Goal: Information Seeking & Learning: Learn about a topic

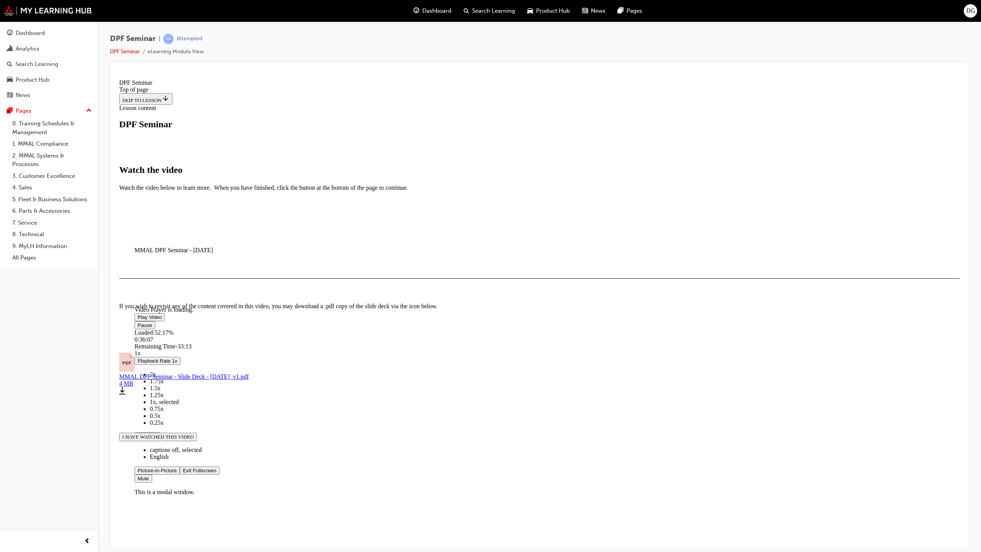
scroll to position [30, 0]
click at [183, 473] on span "Video player" at bounding box center [183, 470] width 0 height 6
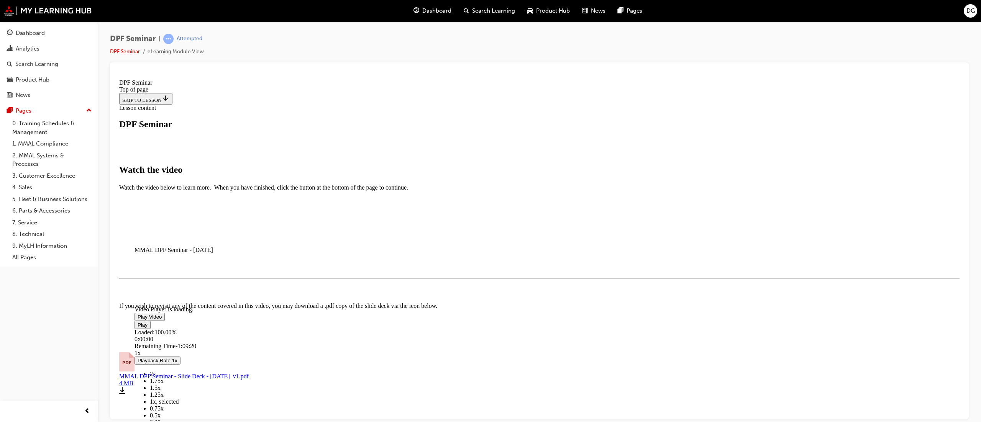
scroll to position [237, 0]
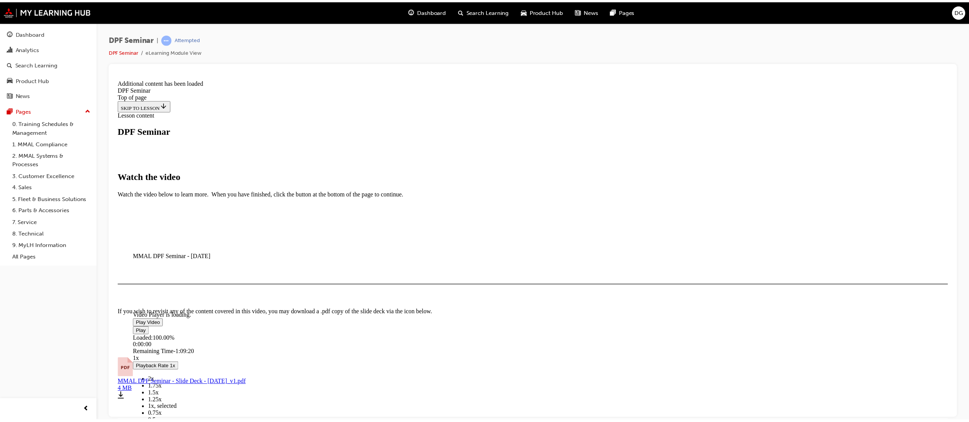
scroll to position [300, 0]
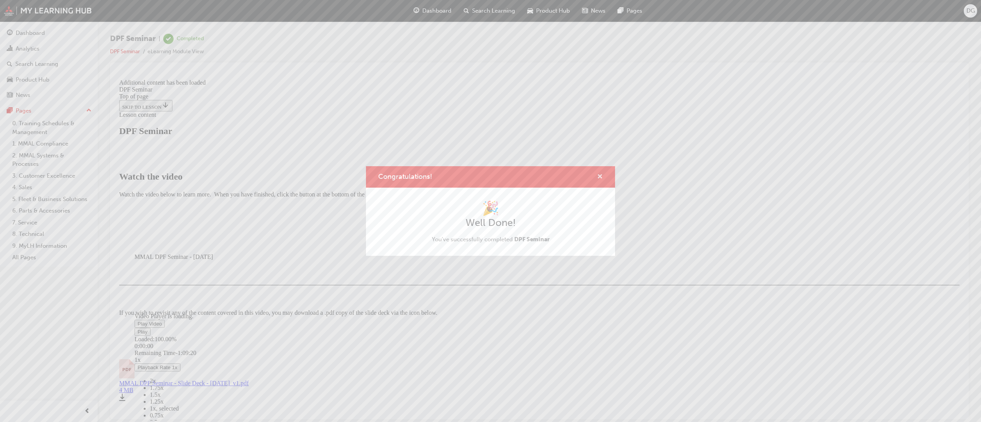
click at [598, 180] on span "cross-icon" at bounding box center [600, 177] width 6 height 7
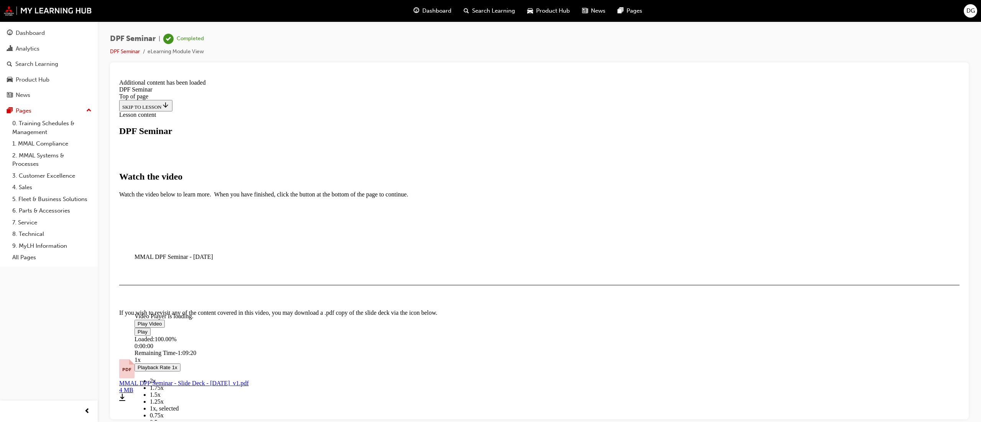
click at [15, 231] on link "8. Technical" at bounding box center [51, 234] width 85 height 12
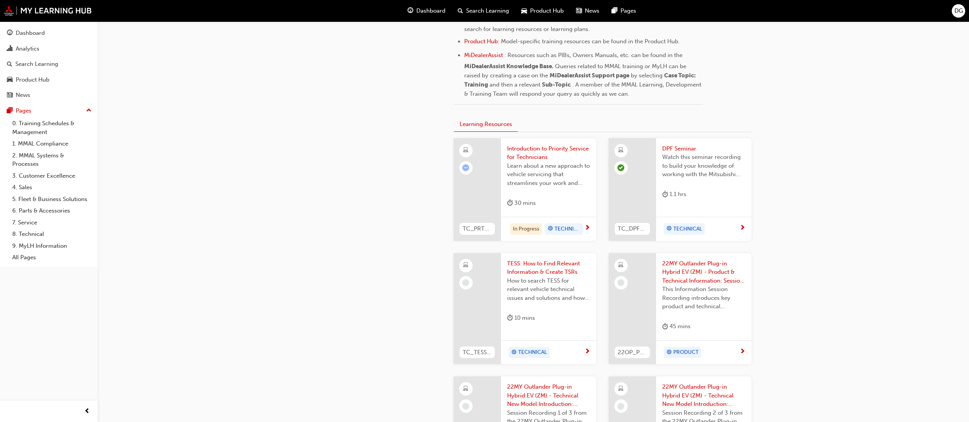
scroll to position [383, 0]
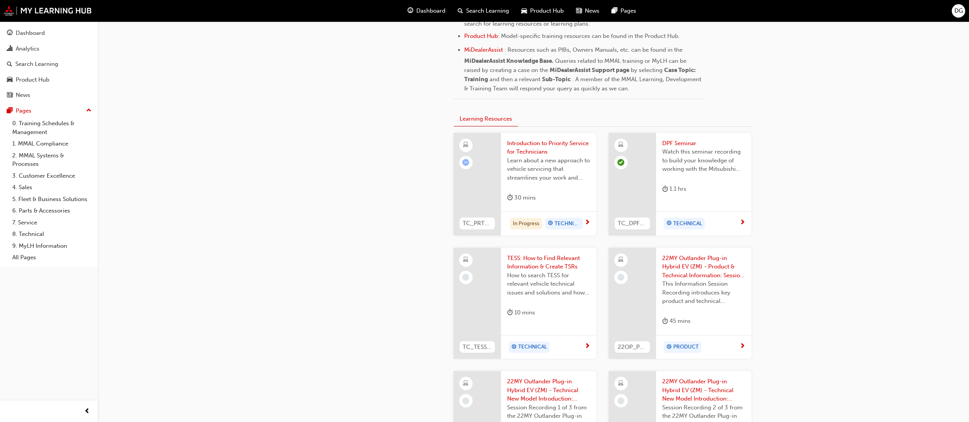
click at [567, 257] on span "TESS: How to Find Relevant Information & Create TSRs" at bounding box center [548, 262] width 83 height 17
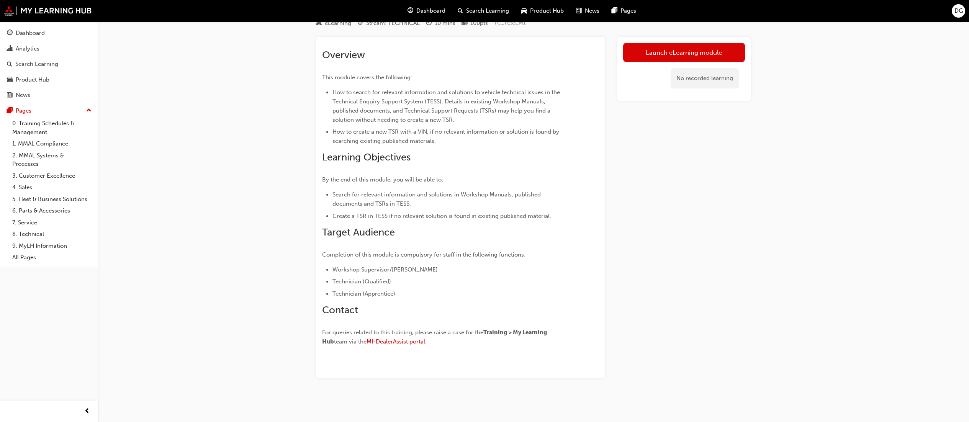
scroll to position [32, 0]
click at [677, 46] on link "Launch eLearning module" at bounding box center [684, 52] width 122 height 19
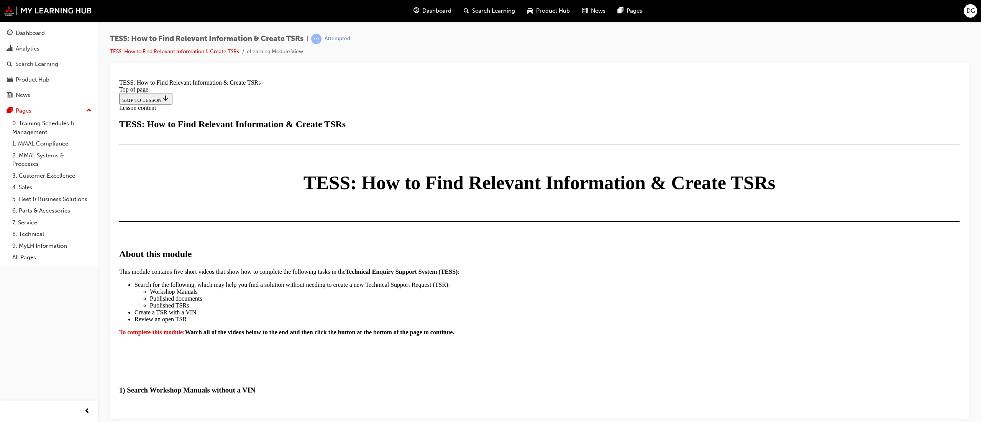
scroll to position [383, 0]
drag, startPoint x: 724, startPoint y: 334, endPoint x: 839, endPoint y: 498, distance: 200.3
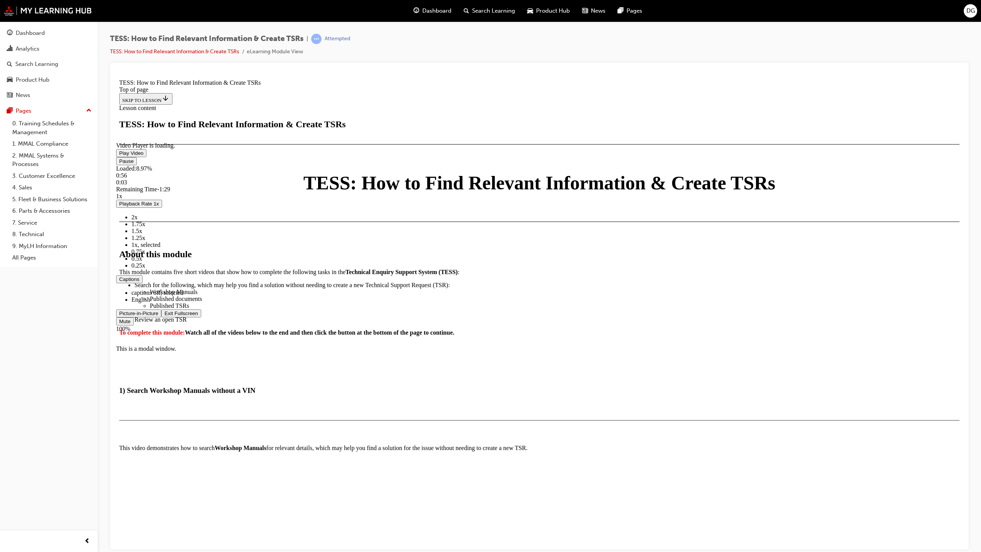
click at [231, 133] on video "Video player" at bounding box center [173, 104] width 115 height 57
click at [148, 185] on div "Loaded : 9.90% 0:00 0:00" at bounding box center [539, 175] width 846 height 21
click at [119, 156] on span "Video player" at bounding box center [119, 153] width 0 height 6
click at [164, 316] on span "Video player" at bounding box center [164, 313] width 0 height 6
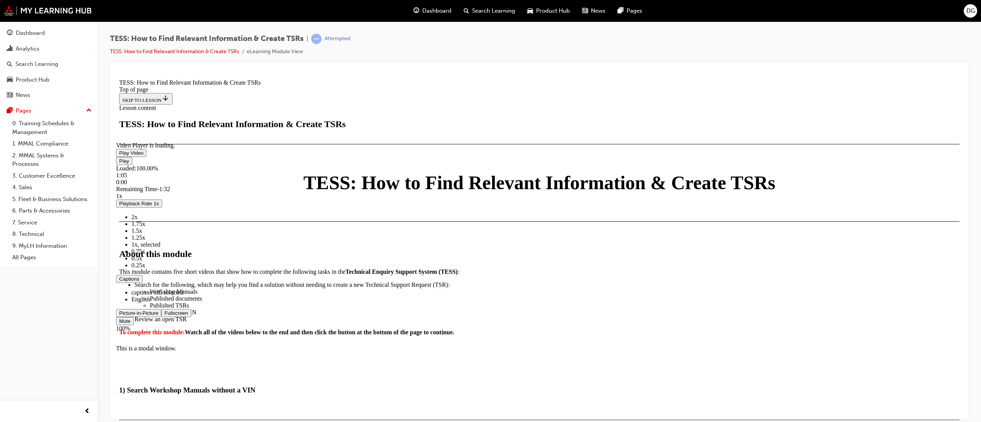
scroll to position [766, 0]
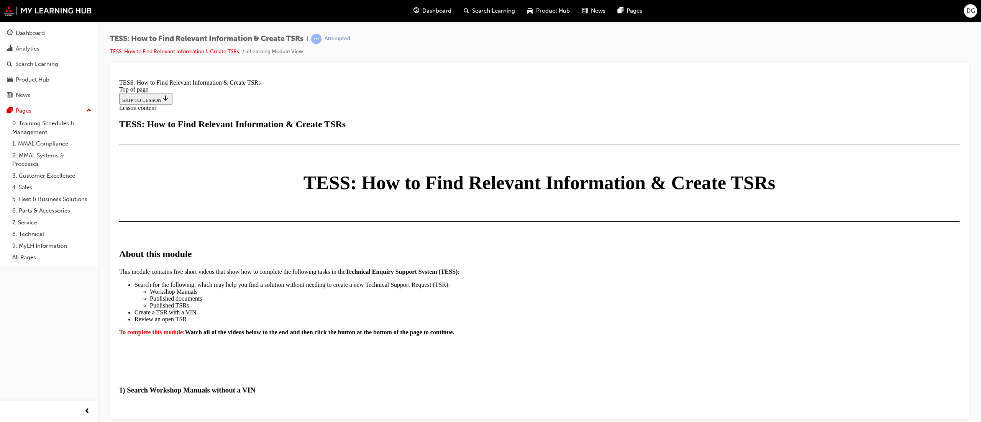
scroll to position [1073, 0]
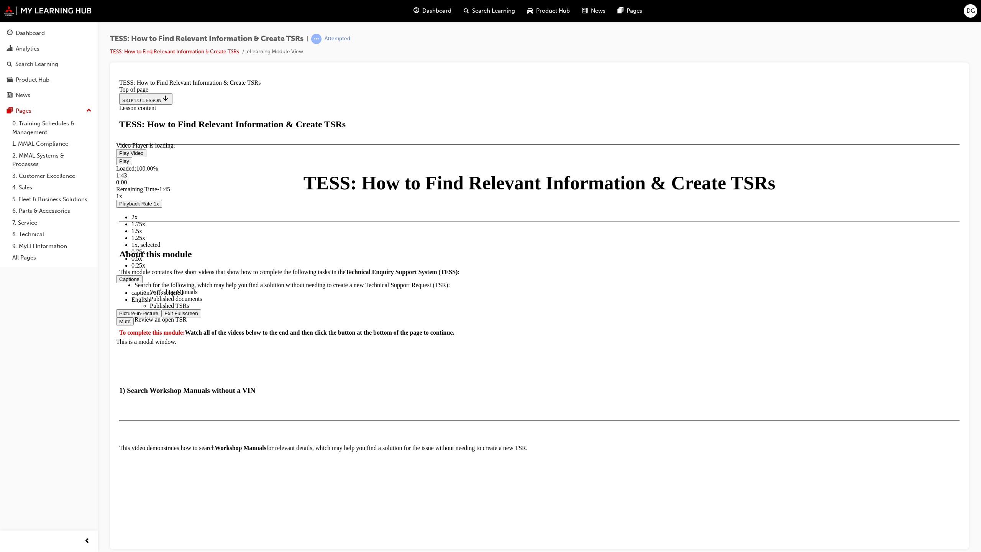
click at [164, 316] on span "Video player" at bounding box center [164, 313] width 0 height 6
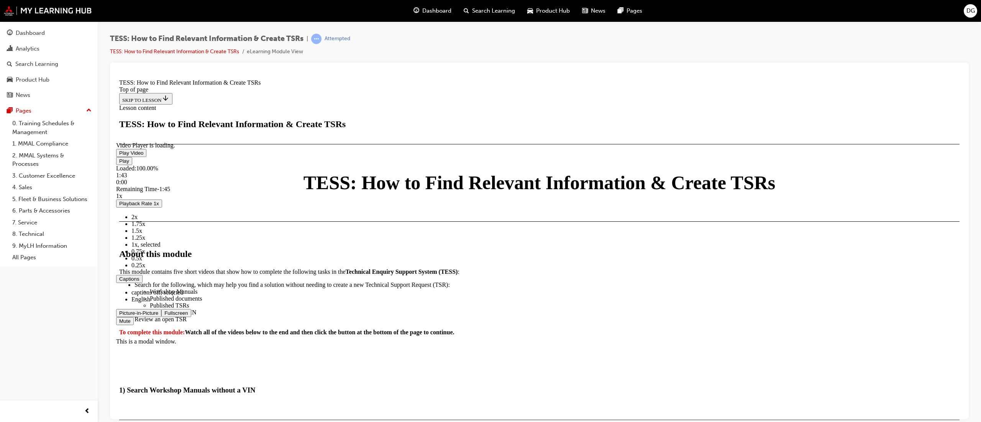
scroll to position [1456, 0]
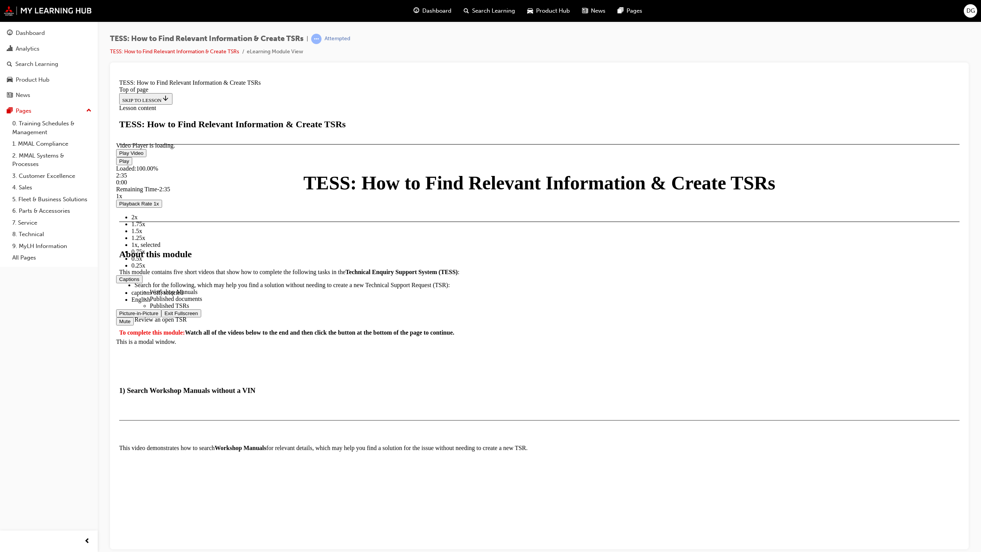
click at [164, 316] on span "Video player" at bounding box center [164, 313] width 0 height 6
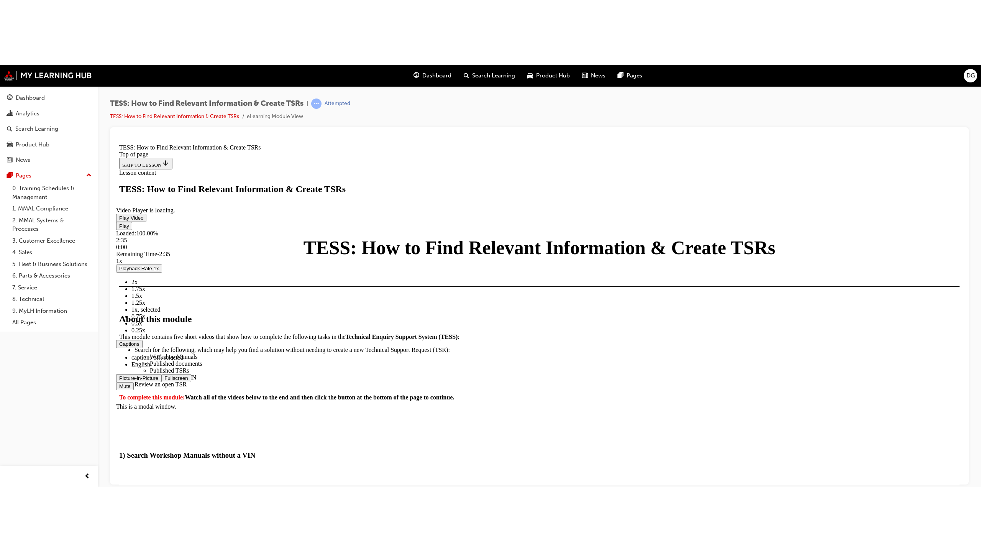
scroll to position [1858, 0]
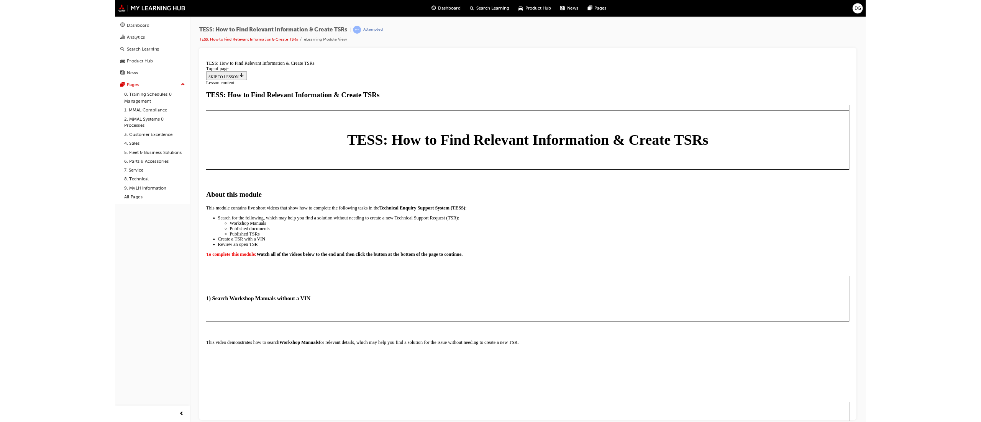
scroll to position [1649, 0]
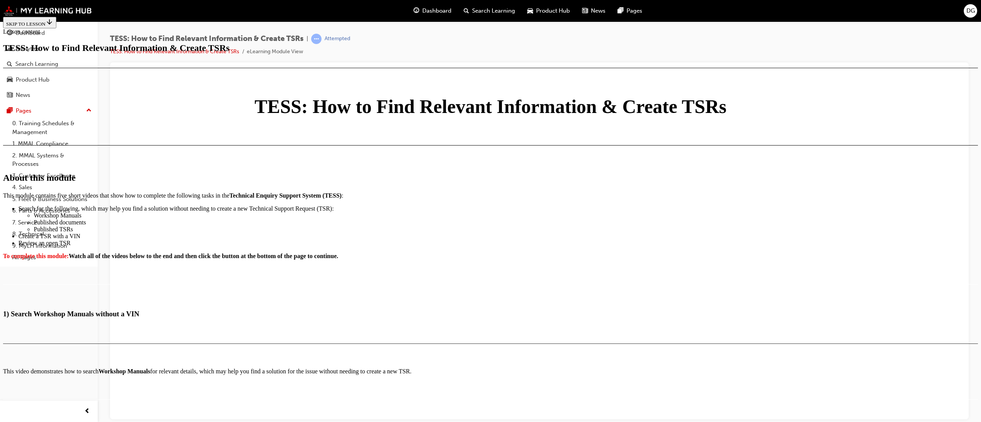
scroll to position [1856, 0]
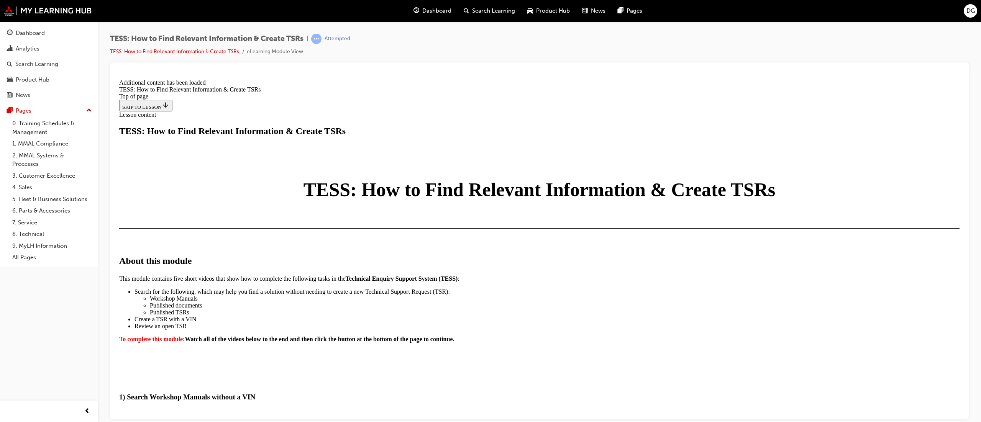
scroll to position [1920, 0]
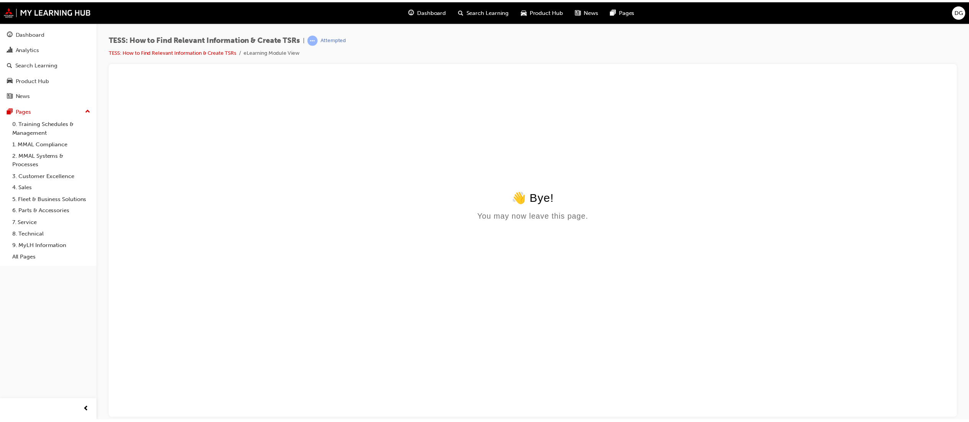
scroll to position [0, 0]
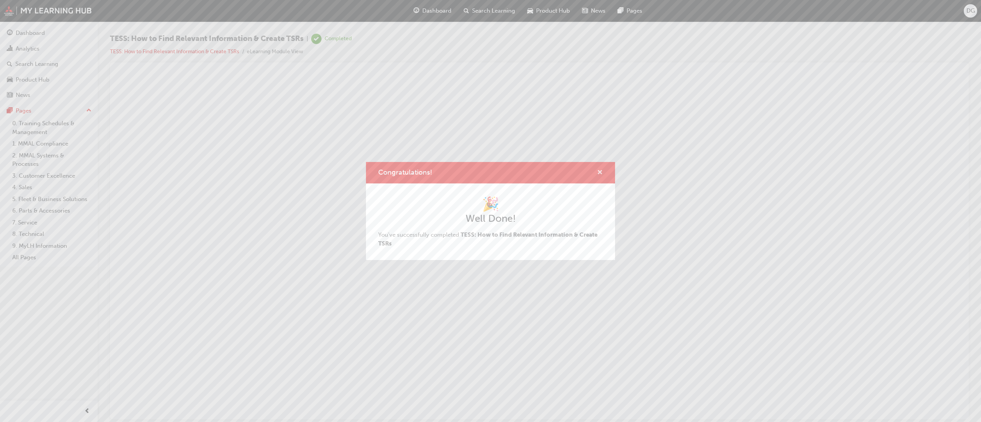
drag, startPoint x: 598, startPoint y: 165, endPoint x: 598, endPoint y: 172, distance: 7.3
click at [598, 168] on div "Congratulations!" at bounding box center [490, 173] width 249 height 22
click at [598, 174] on span "cross-icon" at bounding box center [600, 173] width 6 height 7
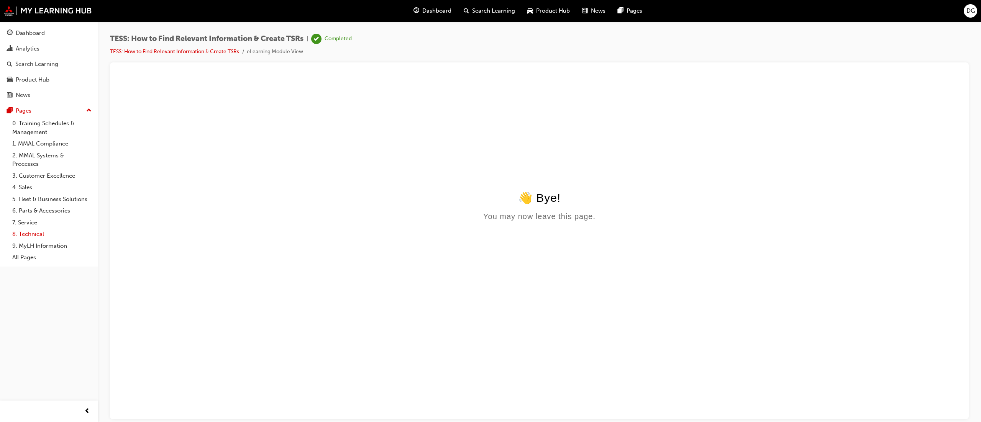
click at [32, 235] on link "8. Technical" at bounding box center [51, 234] width 85 height 12
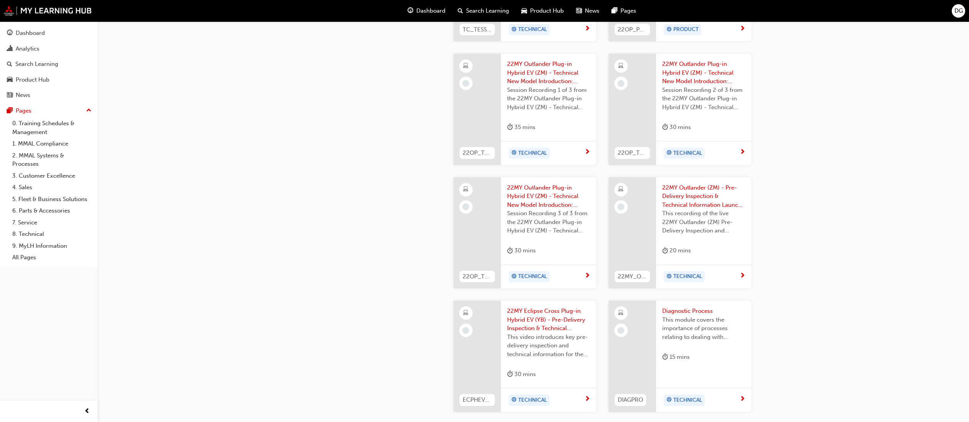
scroll to position [766, 0]
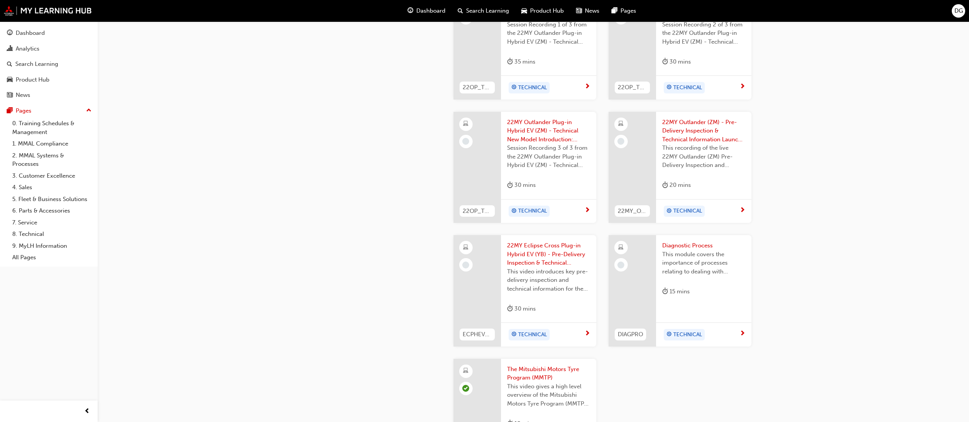
click at [692, 257] on span "This module covers the importance of processes relating to dealing with Custome…" at bounding box center [703, 263] width 83 height 26
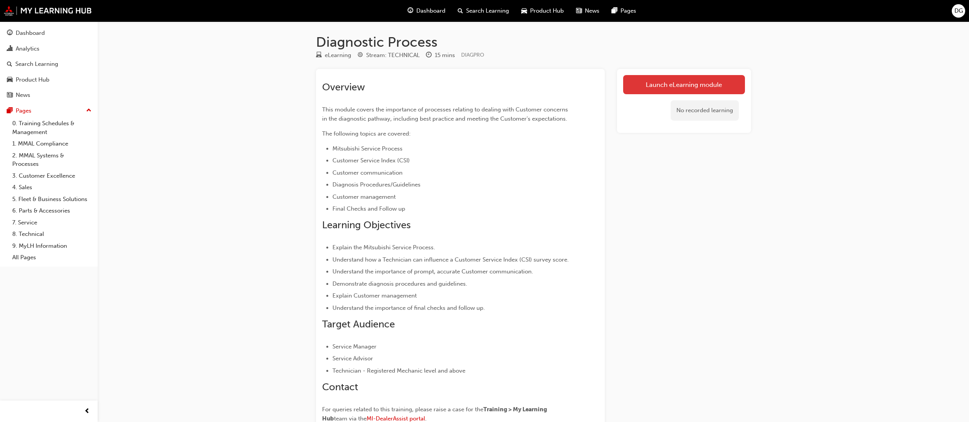
click at [670, 80] on link "Launch eLearning module" at bounding box center [684, 84] width 122 height 19
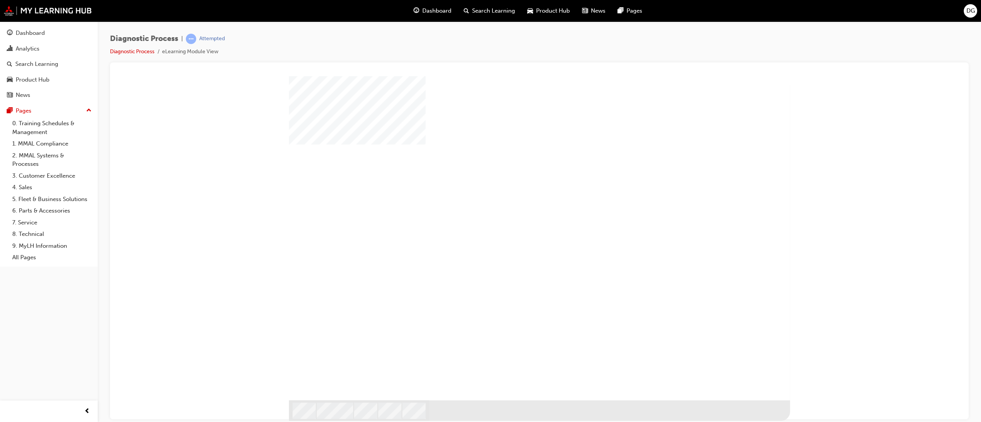
click at [513, 211] on div "play" at bounding box center [513, 211] width 0 height 0
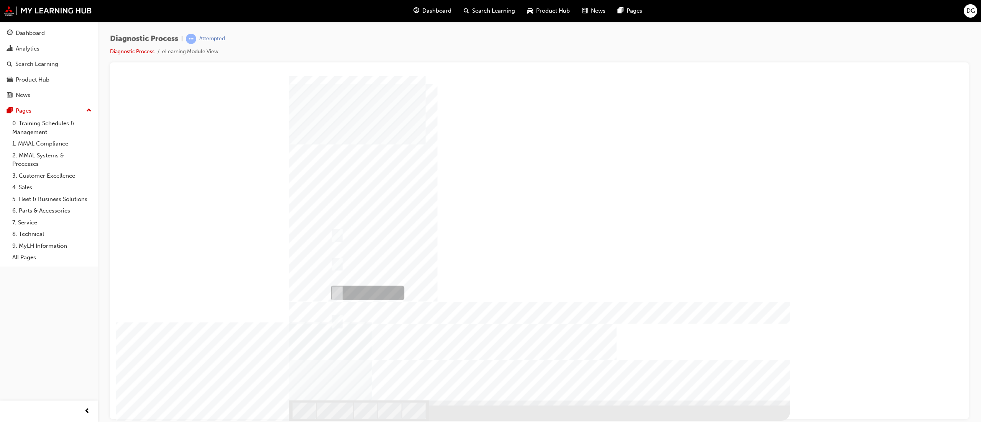
radio input "true"
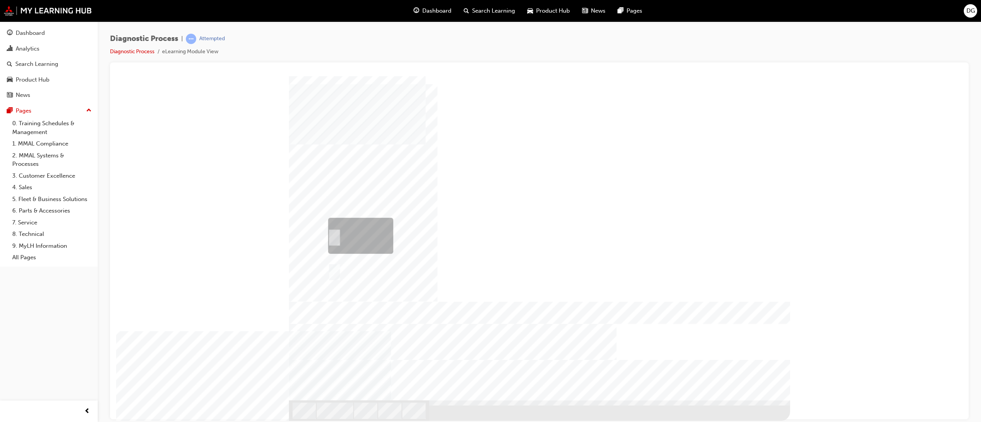
radio input "true"
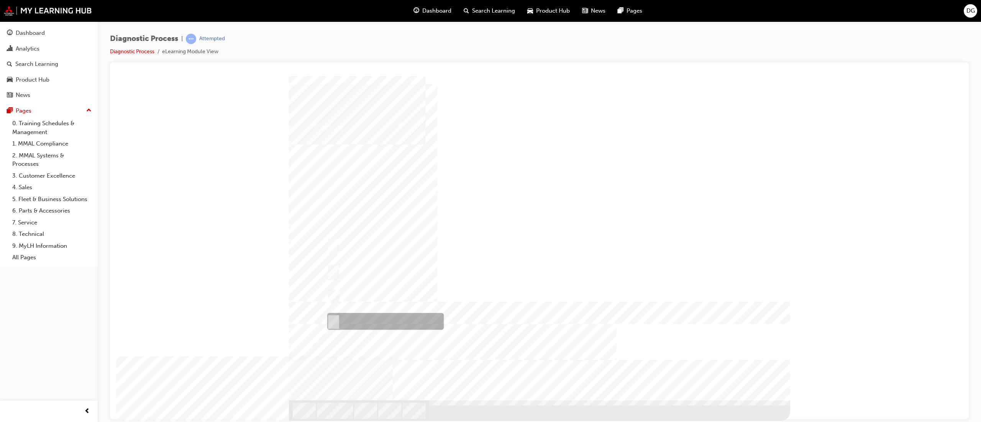
checkbox input "true"
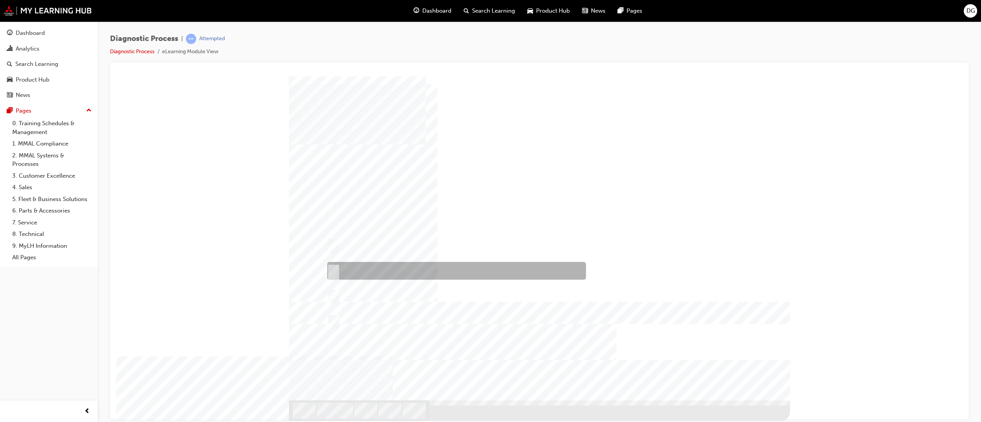
checkbox input "true"
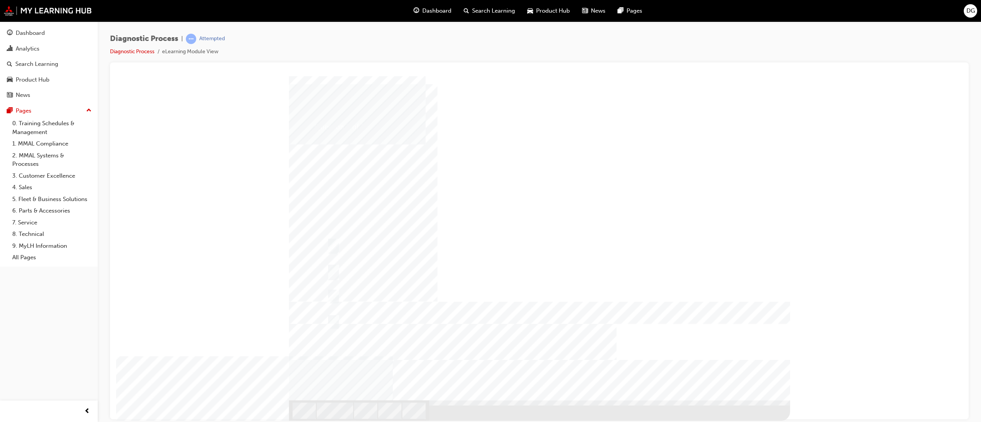
click at [438, 236] on div at bounding box center [539, 248] width 501 height 345
checkbox input "true"
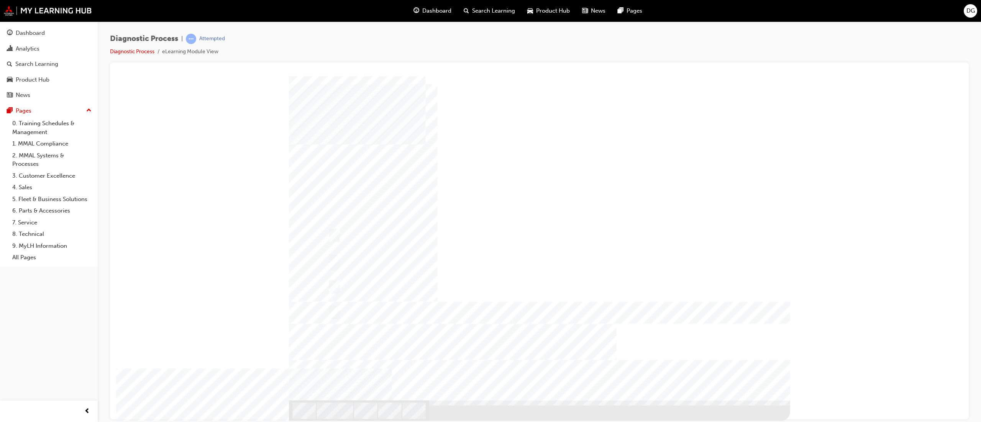
click at [459, 272] on div at bounding box center [539, 248] width 501 height 345
radio input "false"
radio input "true"
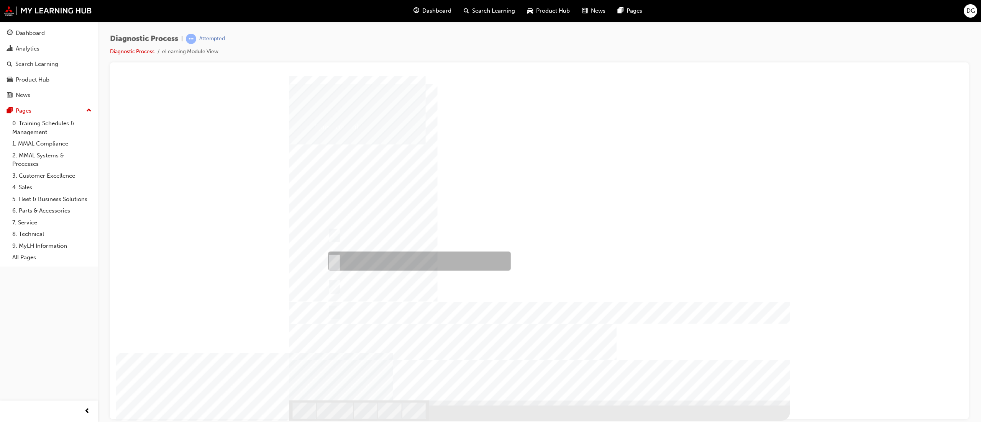
radio input "false"
click at [449, 313] on div at bounding box center [539, 248] width 501 height 345
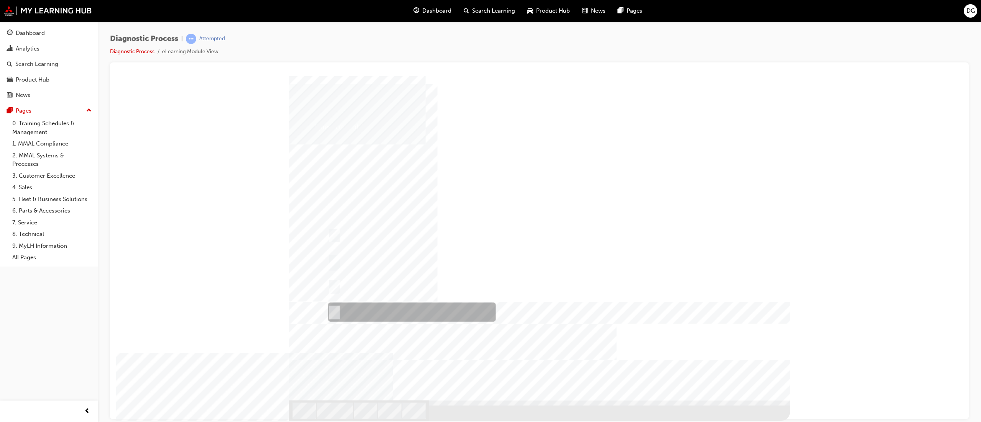
radio input "false"
radio input "true"
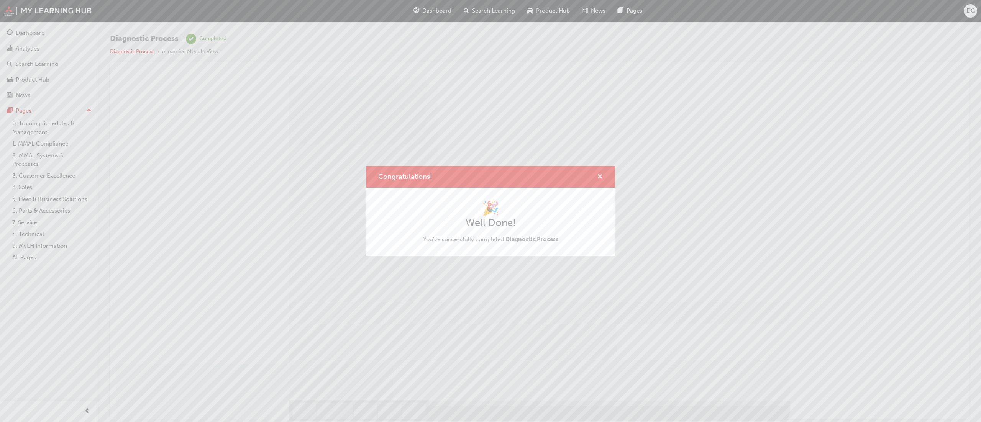
click at [600, 174] on span "cross-icon" at bounding box center [600, 177] width 6 height 7
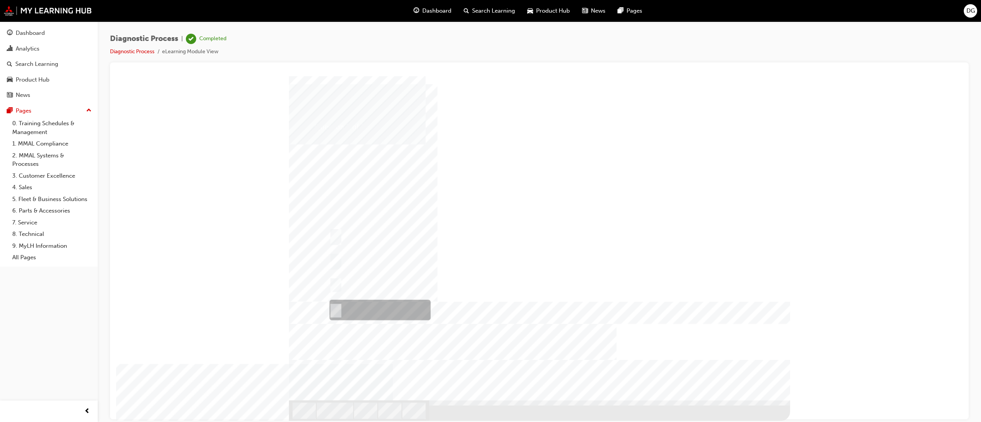
radio input "true"
click at [372, 285] on div at bounding box center [539, 248] width 501 height 345
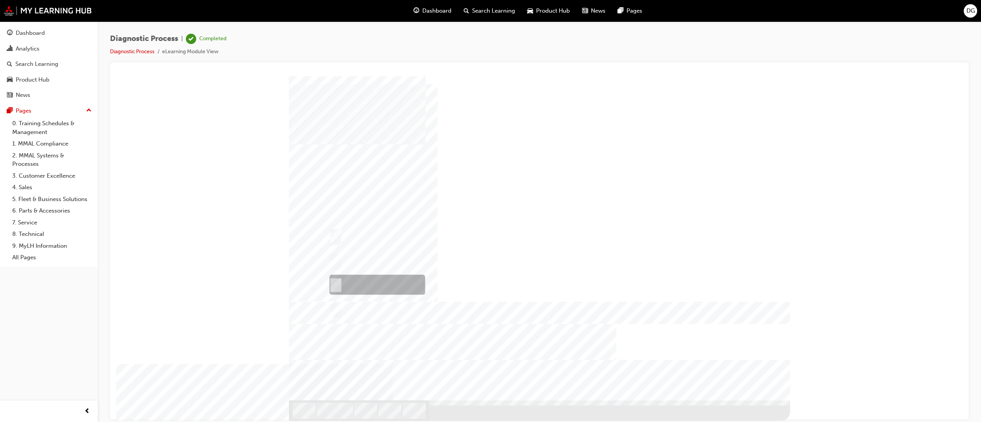
radio input "true"
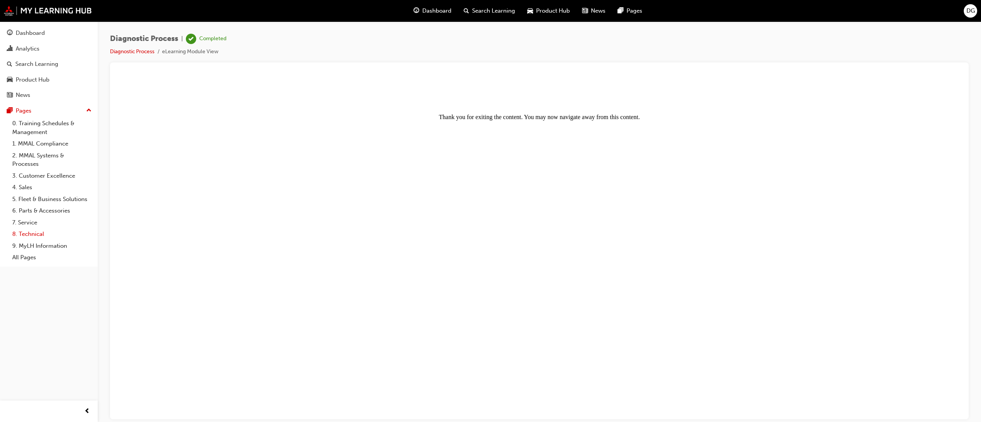
click at [31, 231] on link "8. Technical" at bounding box center [51, 234] width 85 height 12
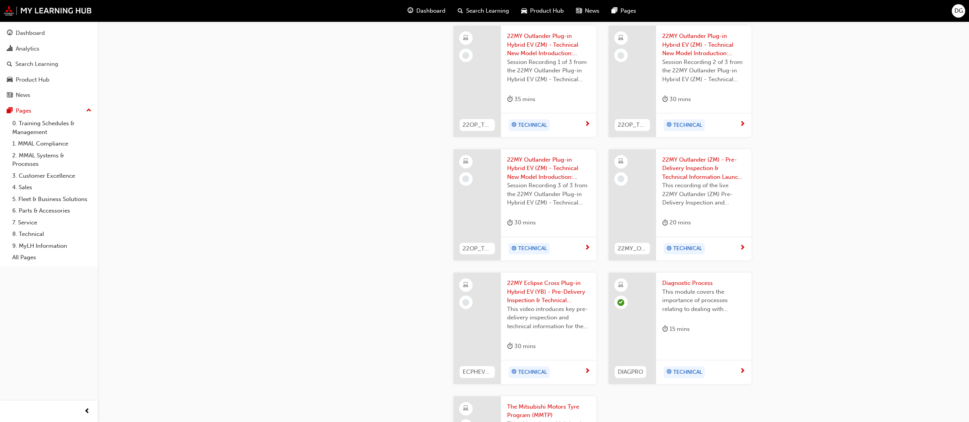
scroll to position [881, 0]
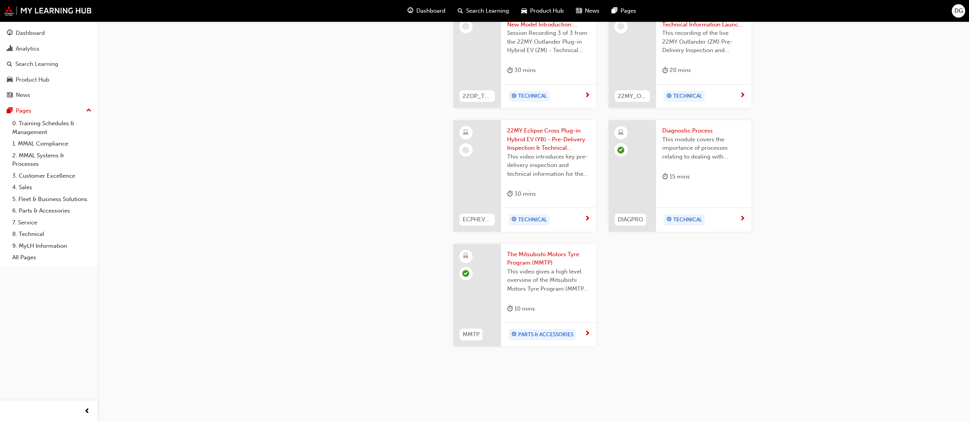
click at [539, 132] on span "22MY Eclipse Cross Plug-in Hybrid EV (YB) - Pre-Delivery Inspection & Technical…" at bounding box center [548, 139] width 83 height 26
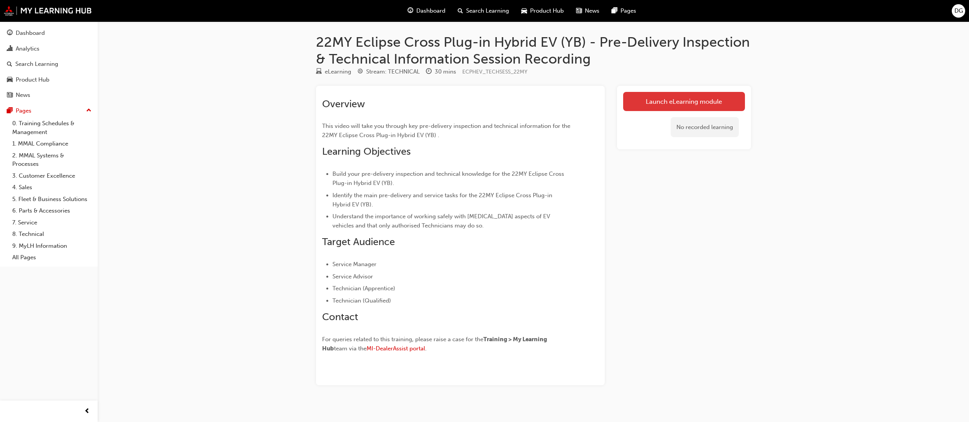
click at [692, 102] on link "Launch eLearning module" at bounding box center [684, 101] width 122 height 19
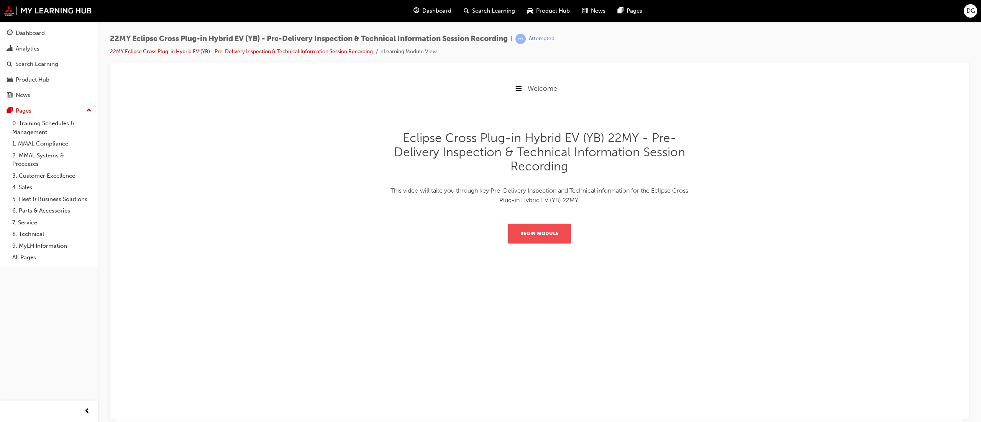
click at [541, 226] on button "Begin Module" at bounding box center [539, 233] width 63 height 20
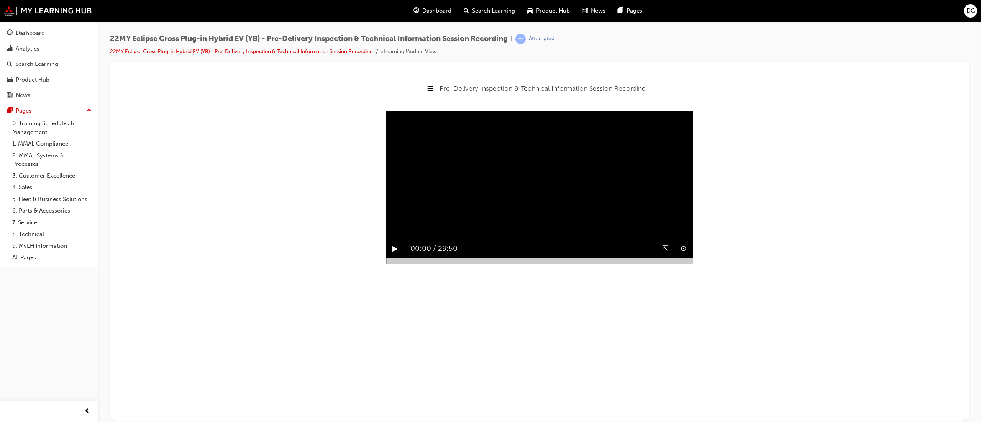
click at [665, 254] on button "⇱" at bounding box center [665, 249] width 6 height 12
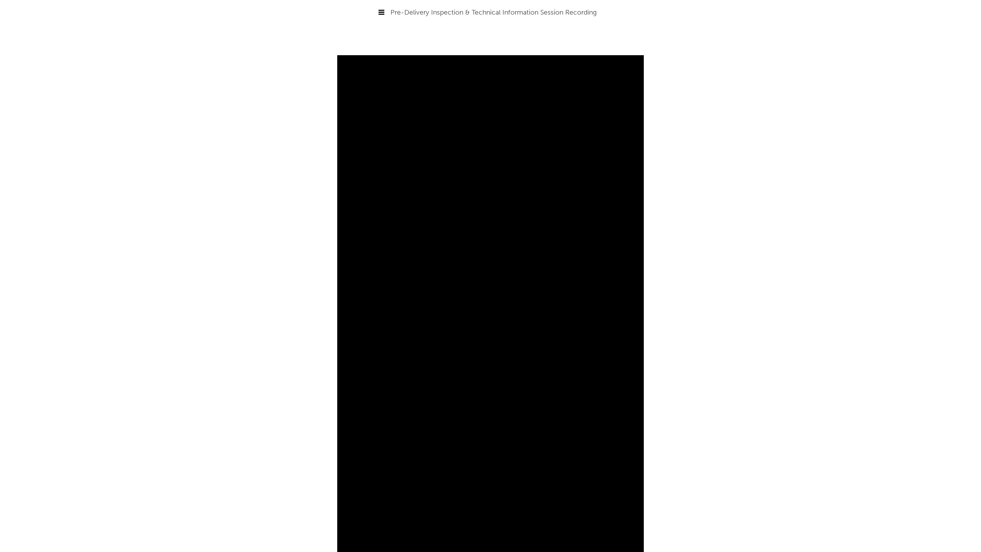
click at [484, 314] on video "Sorry, your browser does not support embedded videos. Download Instead" at bounding box center [490, 331] width 307 height 552
click at [448, 267] on video "Sorry, your browser does not support embedded videos. Download Instead" at bounding box center [490, 331] width 307 height 552
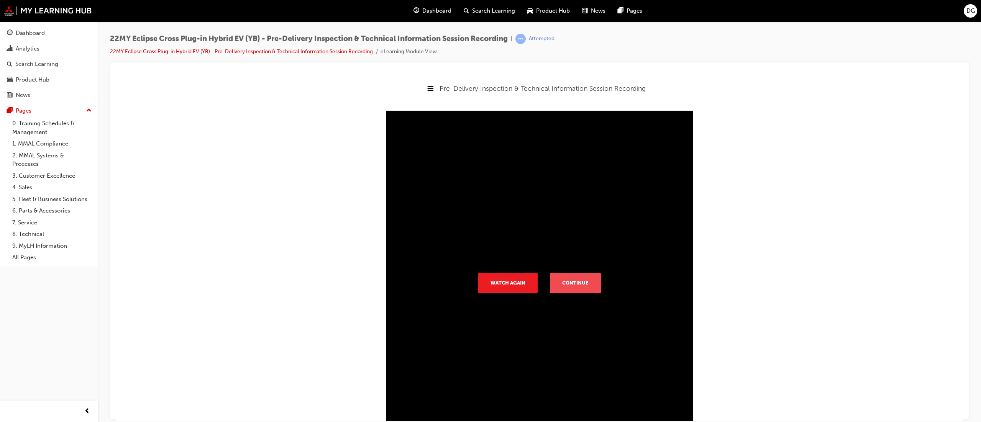
click at [564, 280] on button "Continue" at bounding box center [575, 283] width 51 height 20
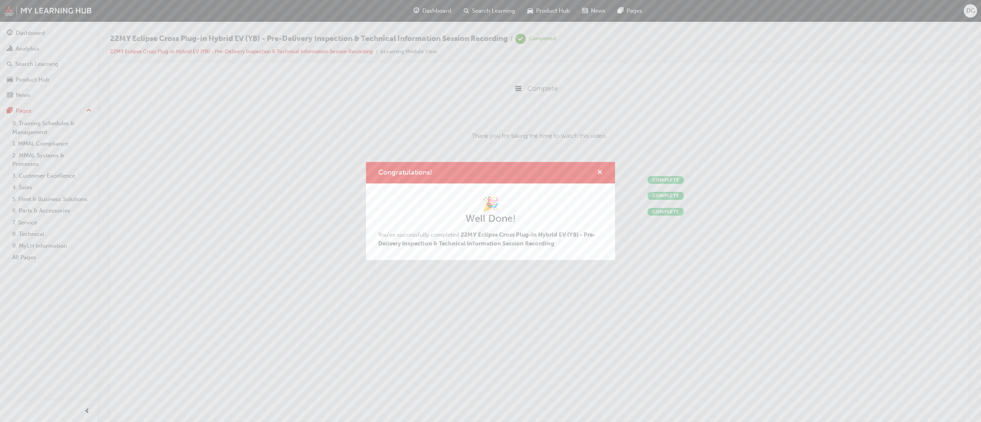
click at [600, 170] on span "cross-icon" at bounding box center [600, 173] width 6 height 7
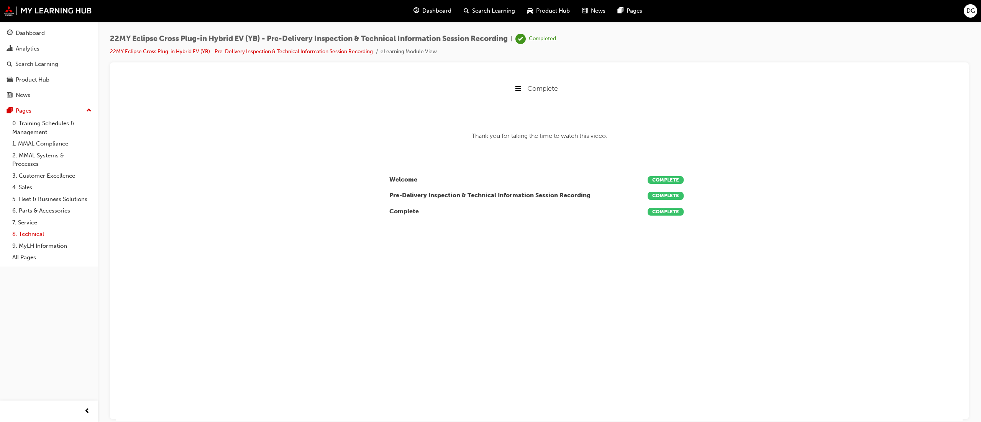
click at [19, 231] on link "8. Technical" at bounding box center [51, 234] width 85 height 12
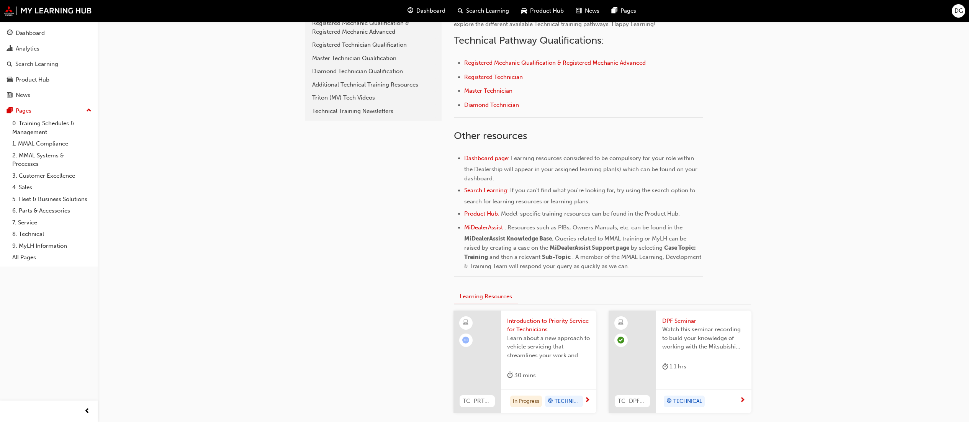
scroll to position [307, 0]
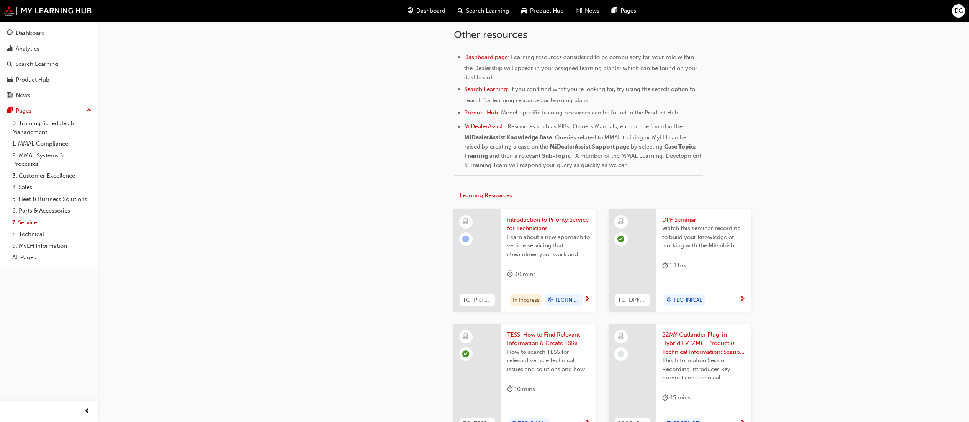
click at [38, 221] on link "7. Service" at bounding box center [51, 223] width 85 height 12
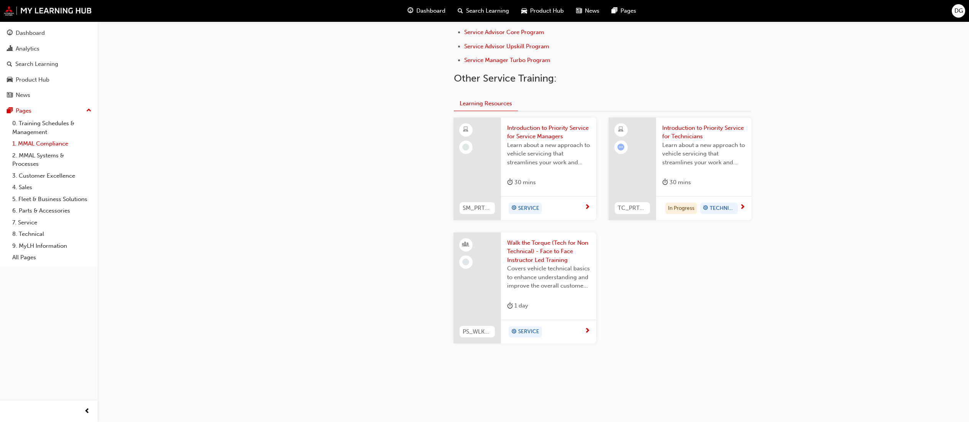
click at [26, 146] on link "1. MMAL Compliance" at bounding box center [51, 144] width 85 height 12
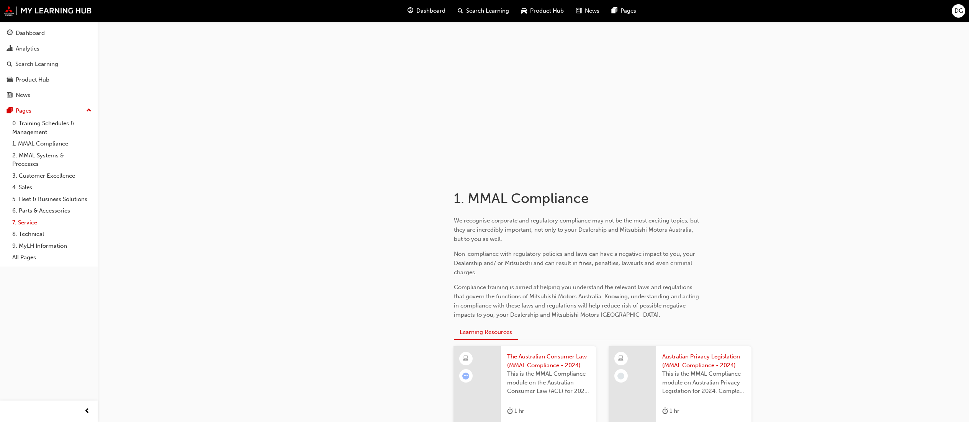
click at [31, 220] on link "7. Service" at bounding box center [51, 223] width 85 height 12
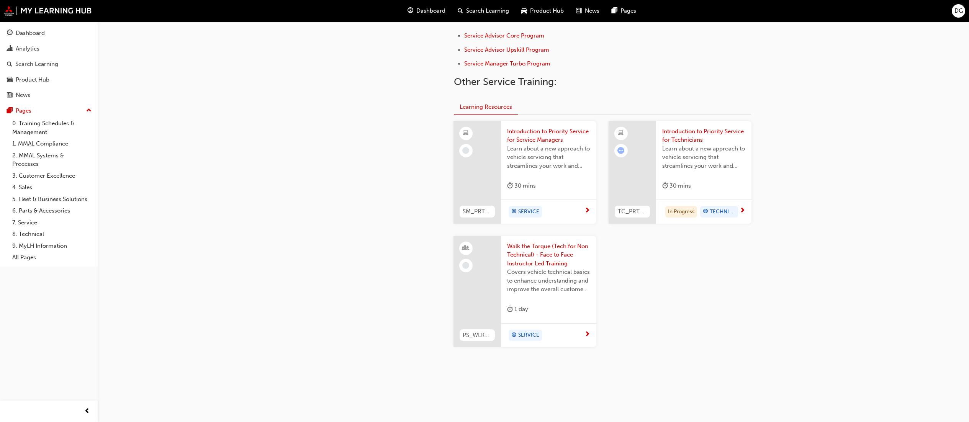
scroll to position [261, 0]
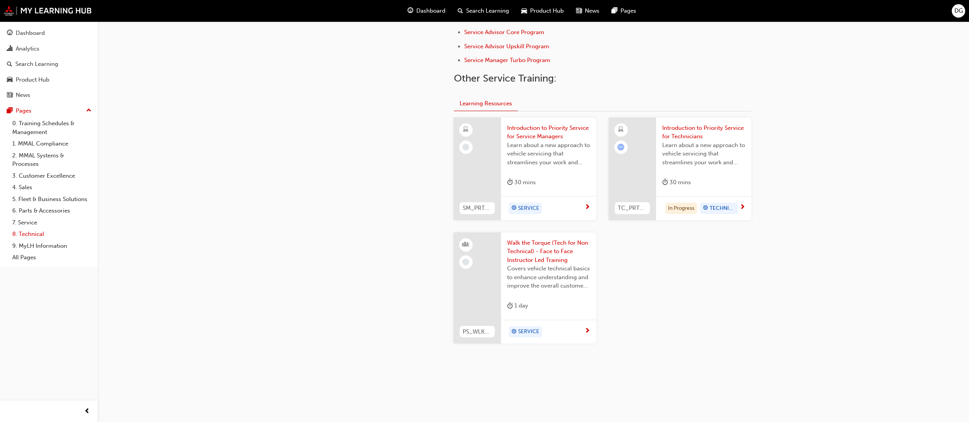
click at [39, 234] on link "8. Technical" at bounding box center [51, 234] width 85 height 12
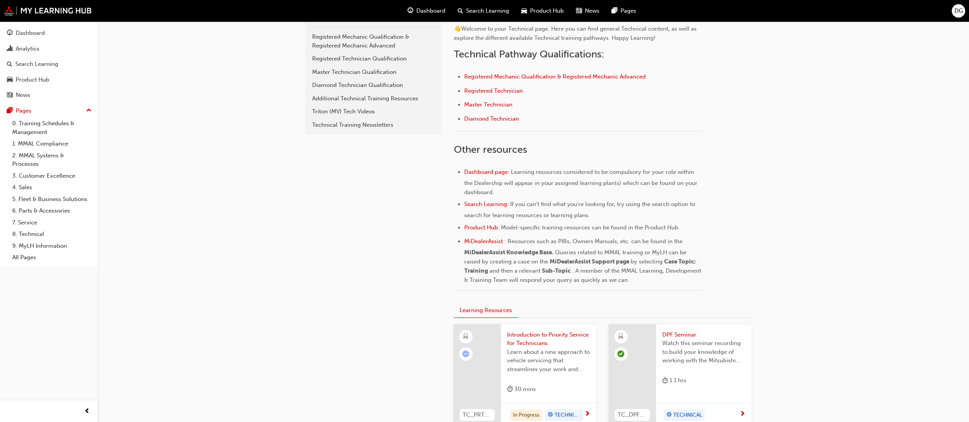
scroll to position [268, 0]
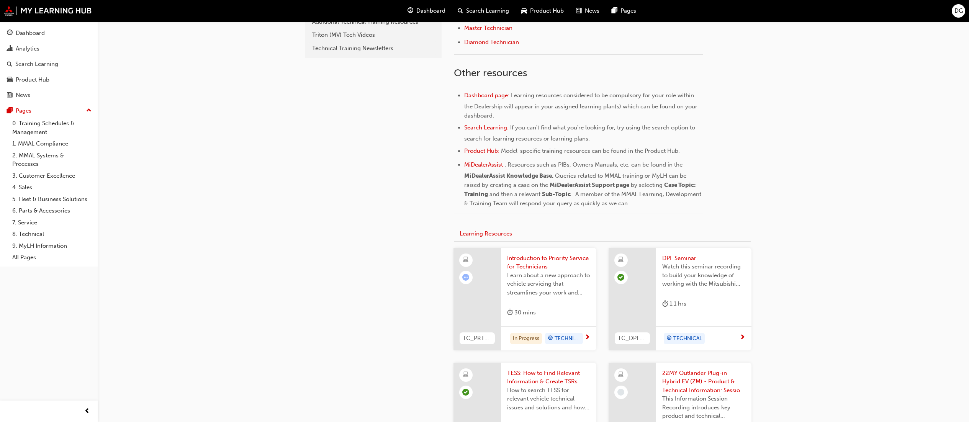
click at [569, 259] on span "Introduction to Priority Service for Technicians" at bounding box center [548, 262] width 83 height 17
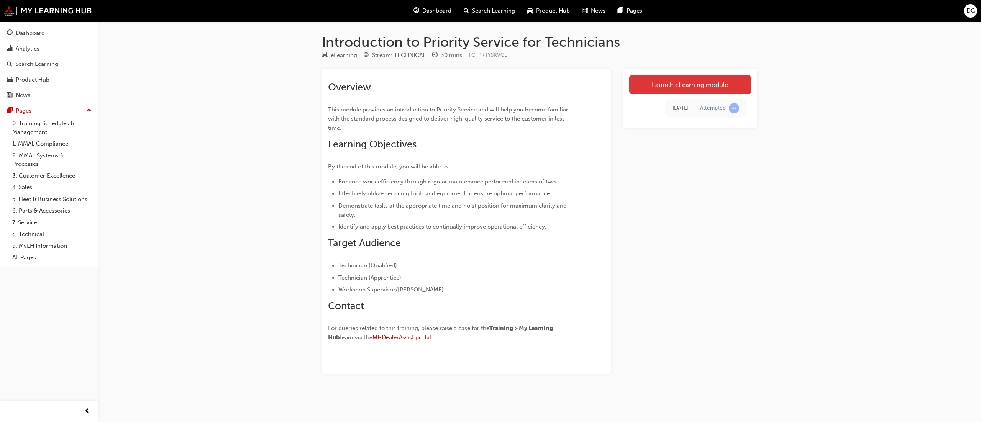
click at [672, 89] on link "Launch eLearning module" at bounding box center [690, 84] width 122 height 19
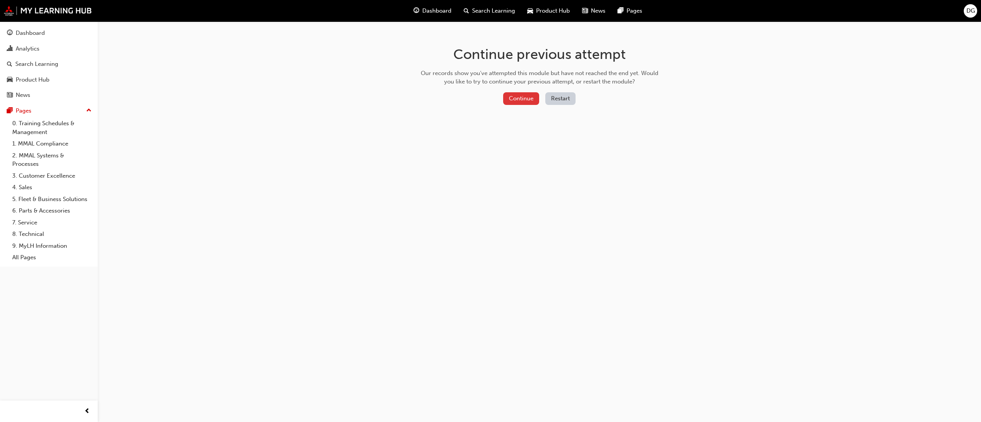
click at [529, 97] on button "Continue" at bounding box center [521, 98] width 36 height 13
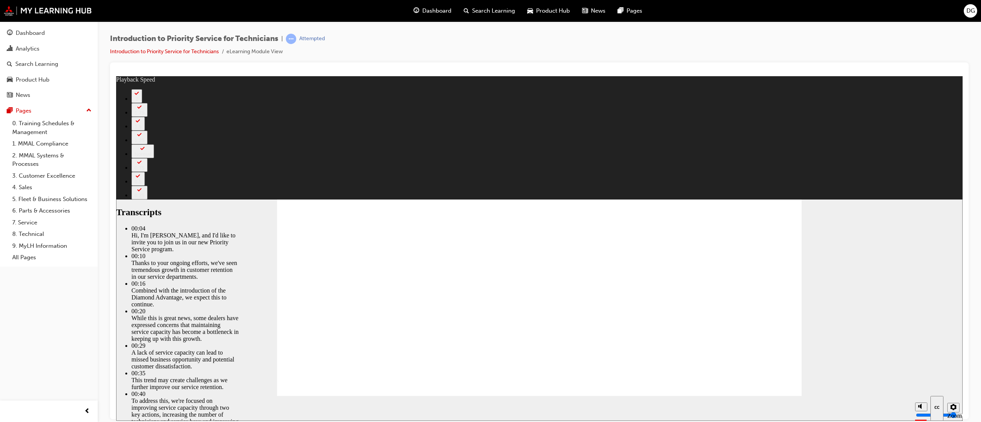
type input "2"
type input "127"
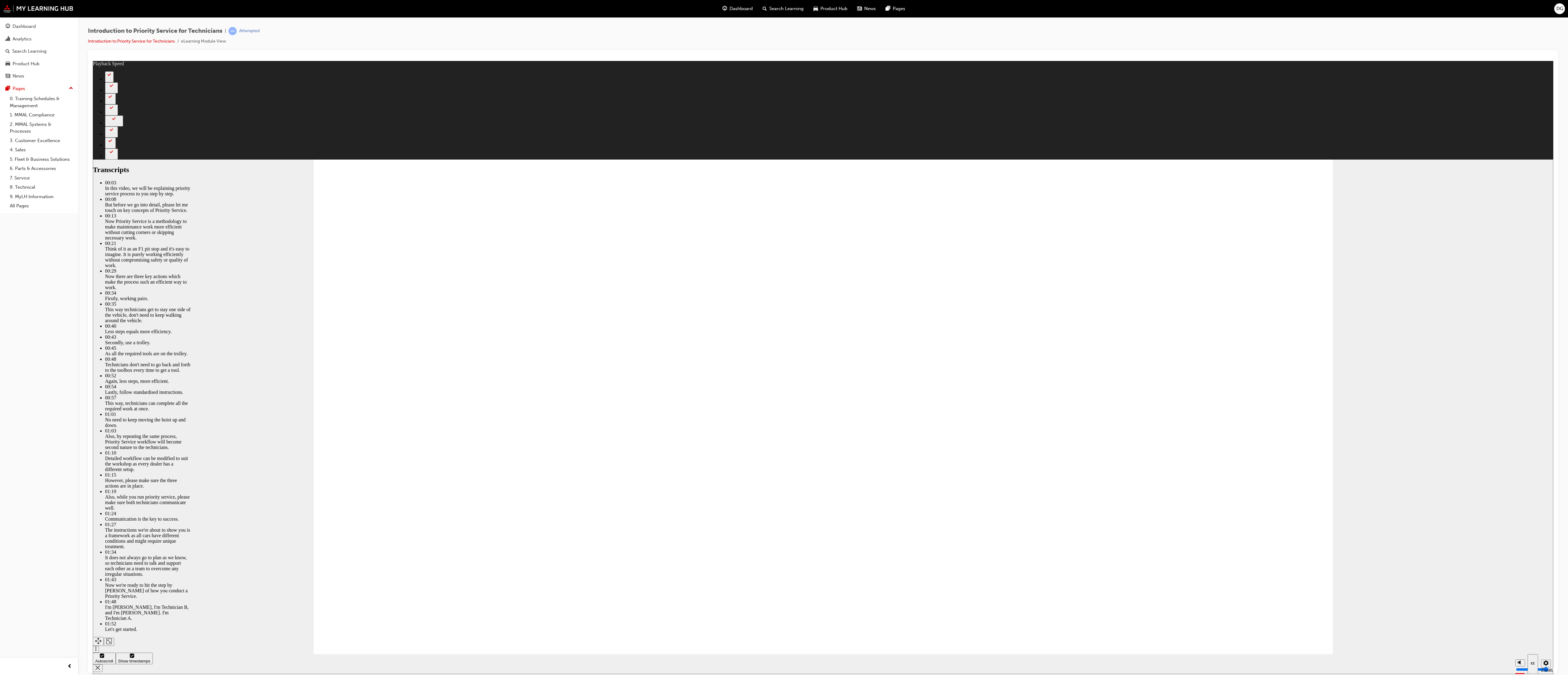
type input "118"
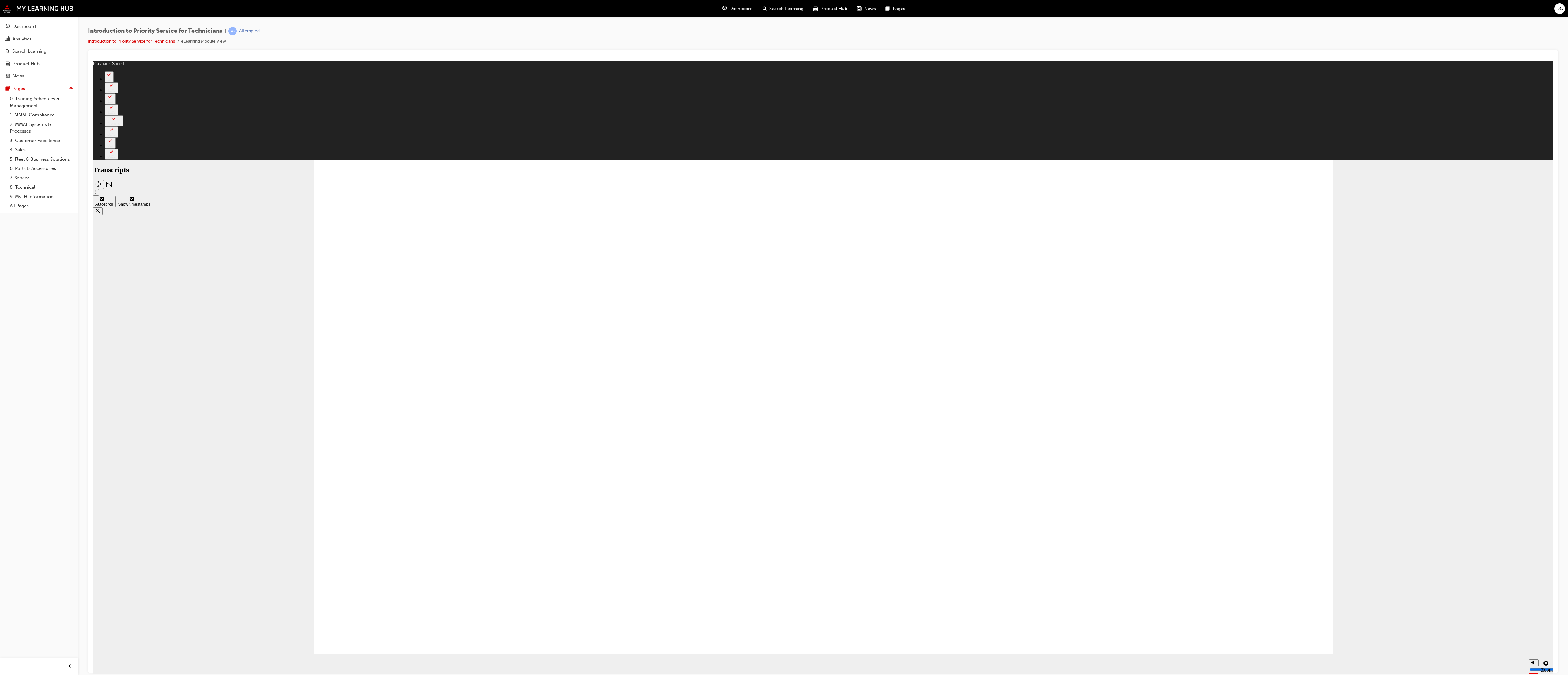
type input "219"
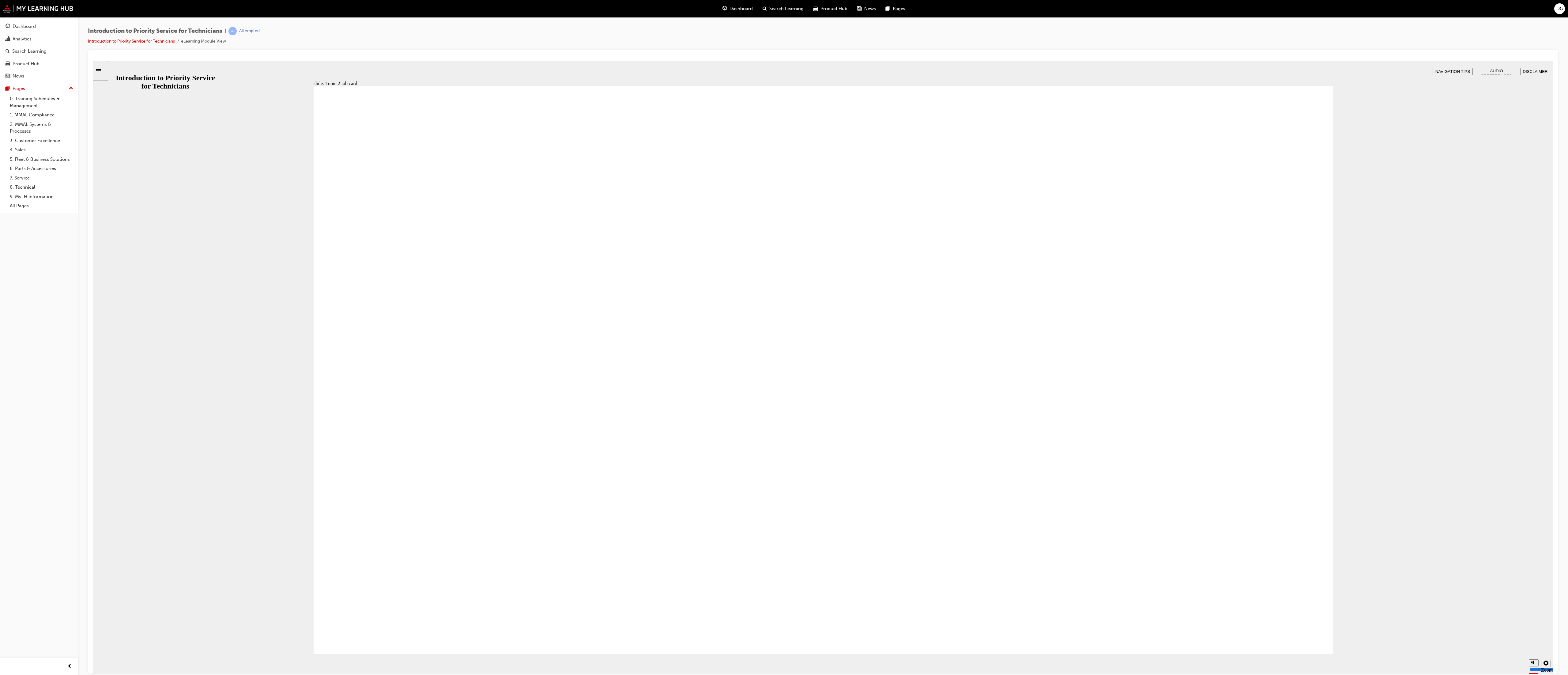
drag, startPoint x: 440, startPoint y: 244, endPoint x: 433, endPoint y: 254, distance: 12.2
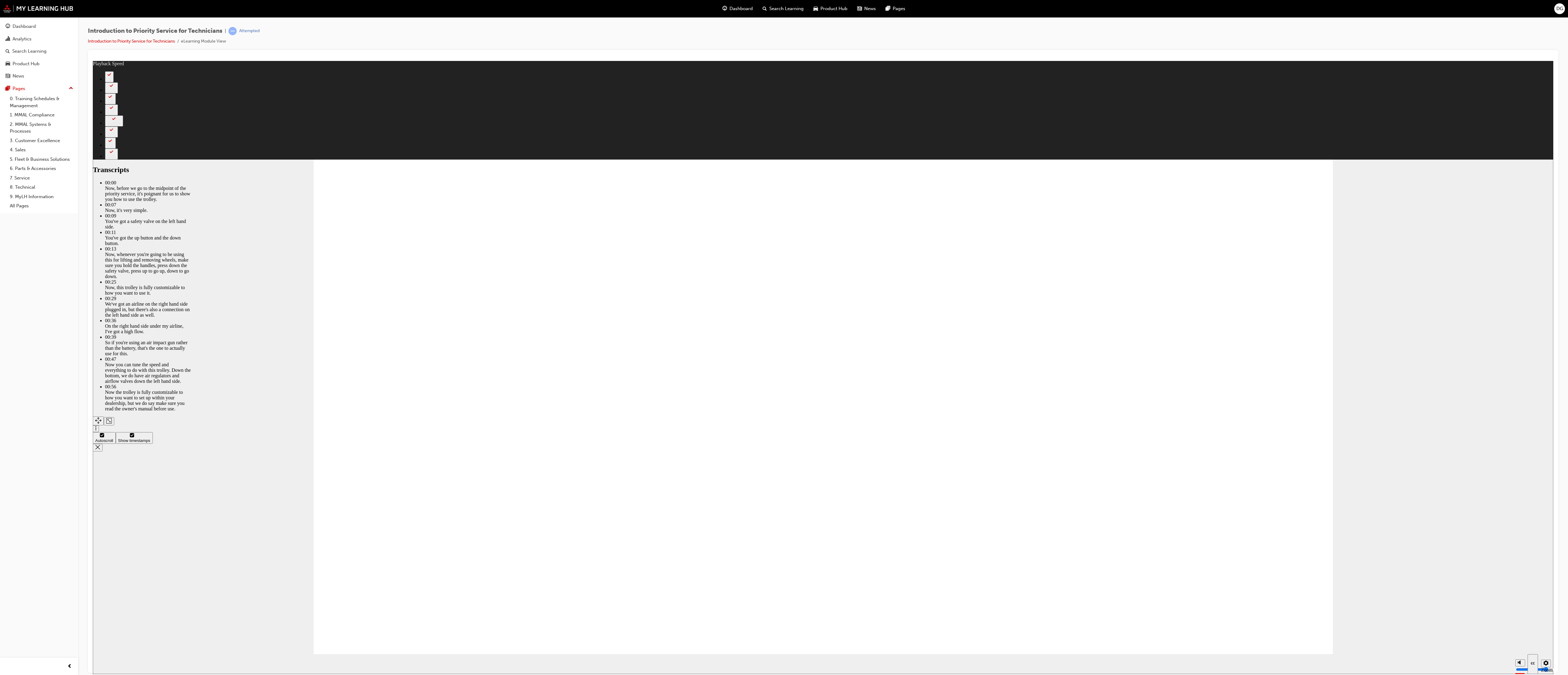
type input "67"
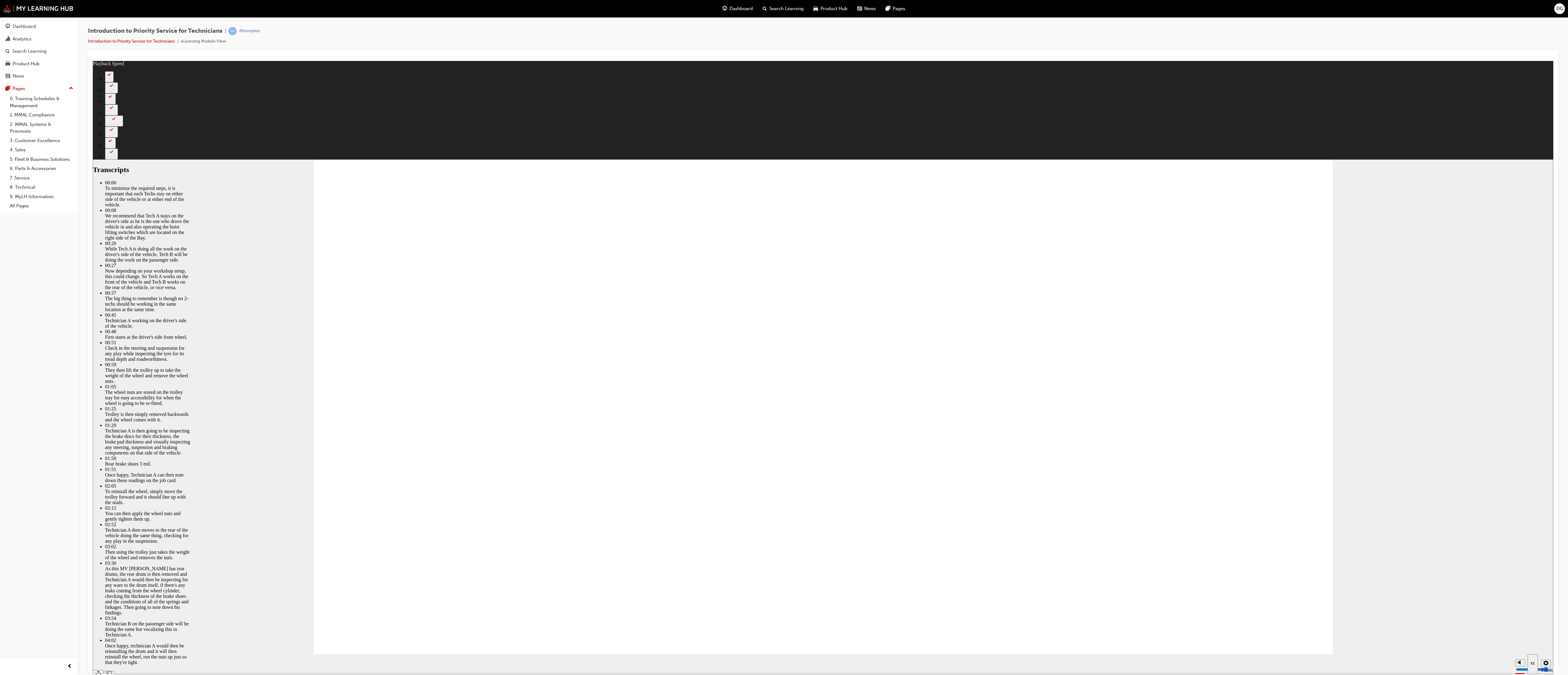
type input "308"
